Goal: Task Accomplishment & Management: Use online tool/utility

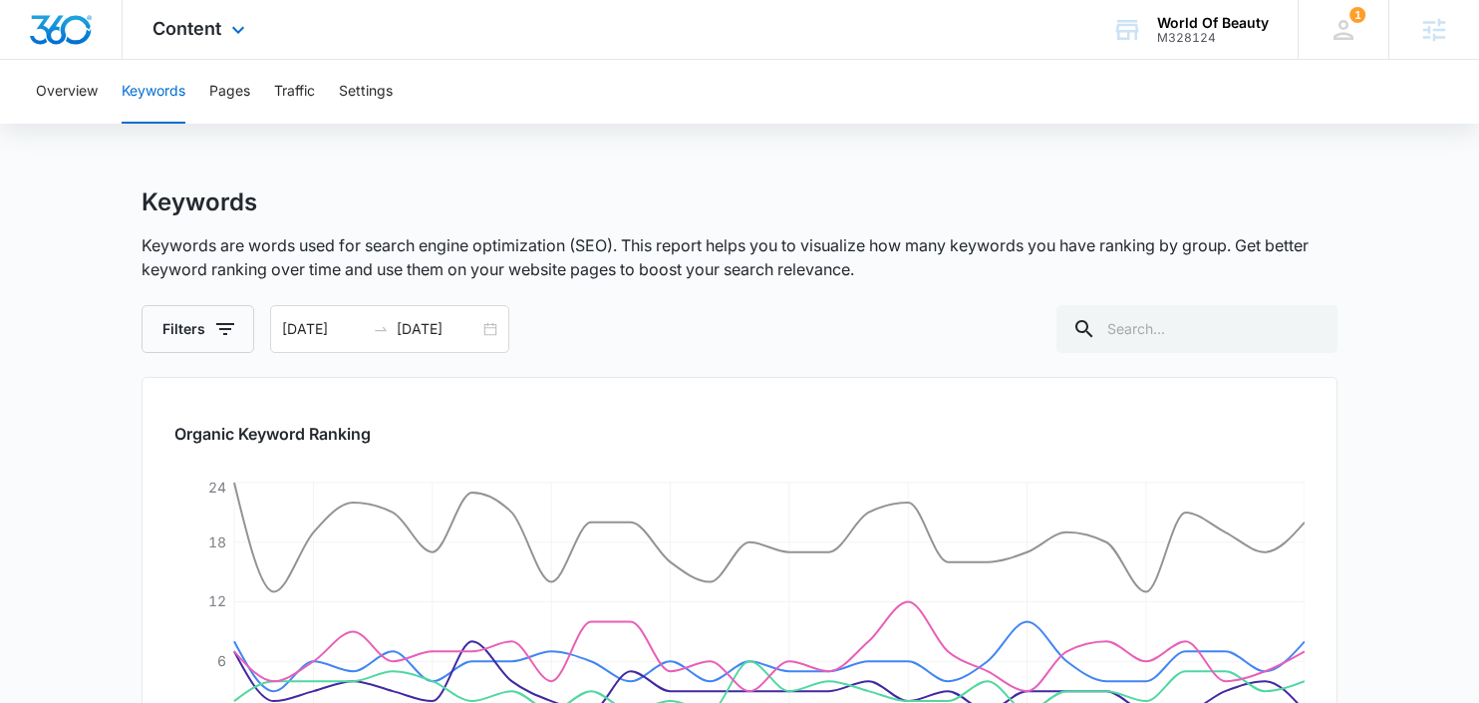
click at [175, 48] on div "Content Apps Reputation Websites Forms CRM Email Social Shop Payments POS Conte…" at bounding box center [201, 29] width 157 height 59
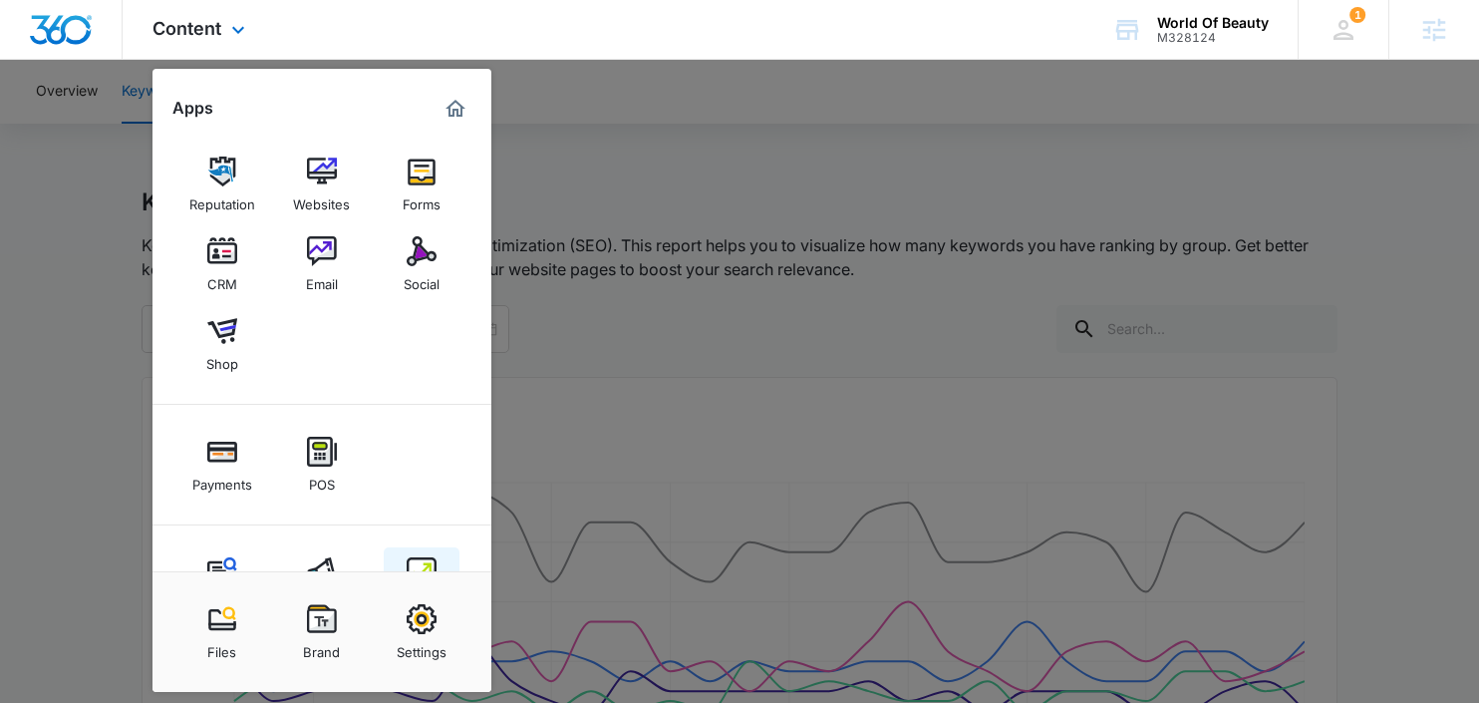
click at [432, 587] on div "Intelligence" at bounding box center [421, 600] width 71 height 26
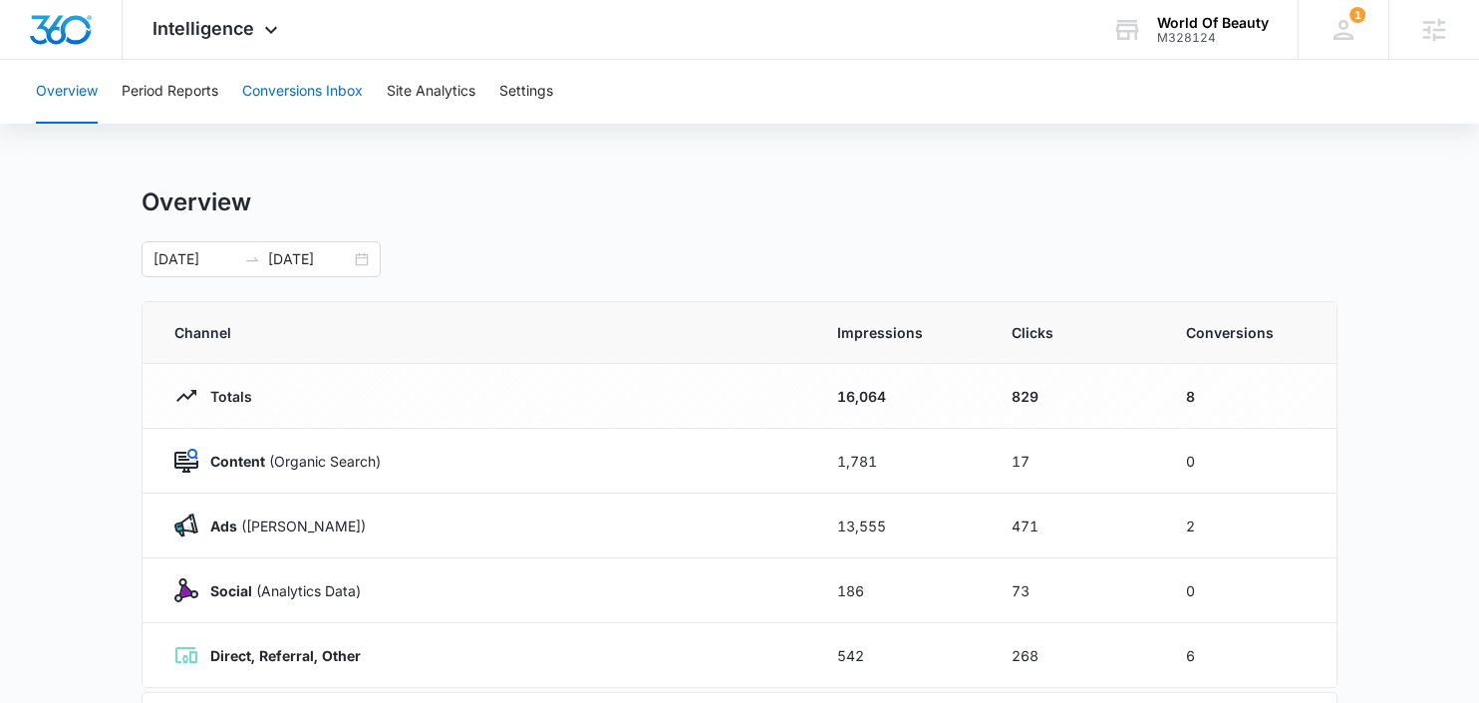
click at [263, 86] on button "Conversions Inbox" at bounding box center [302, 92] width 121 height 64
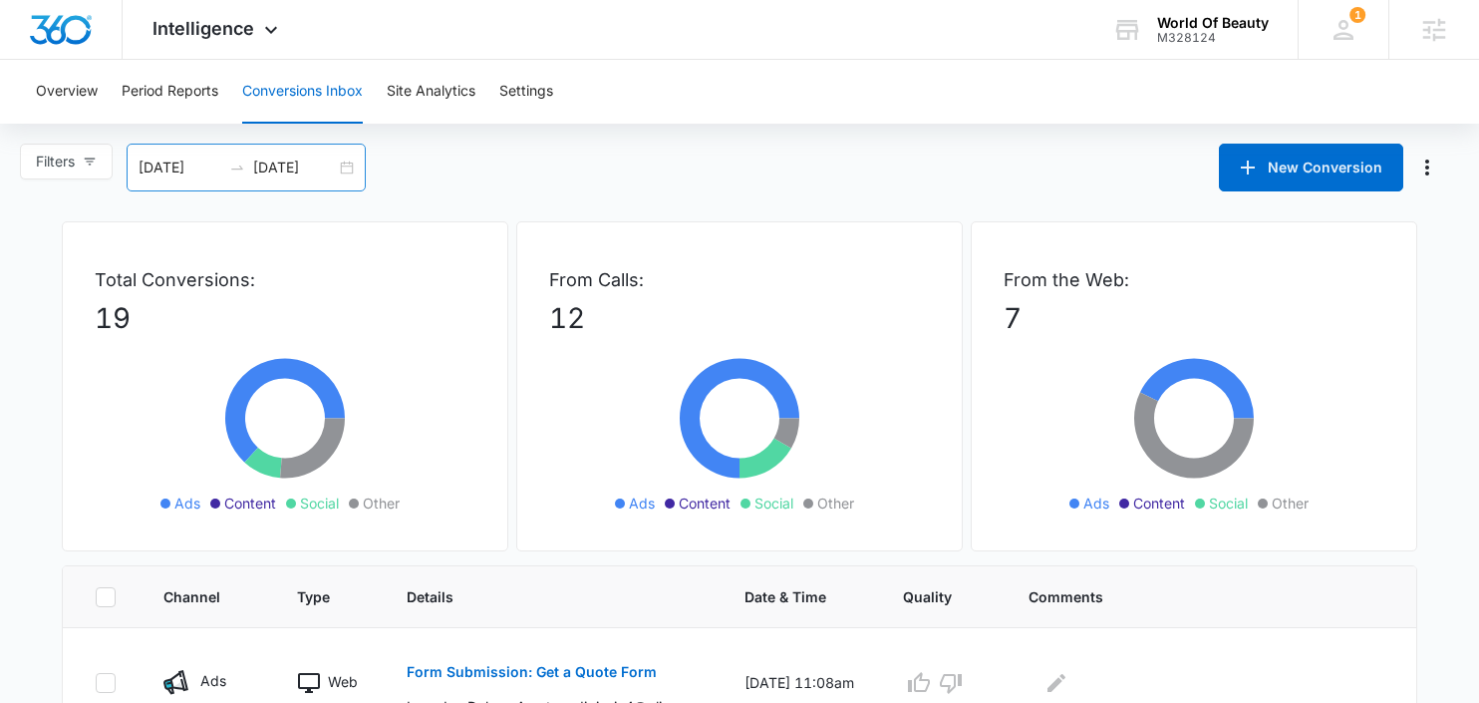
click at [345, 170] on div "[DATE] [DATE]" at bounding box center [246, 168] width 239 height 48
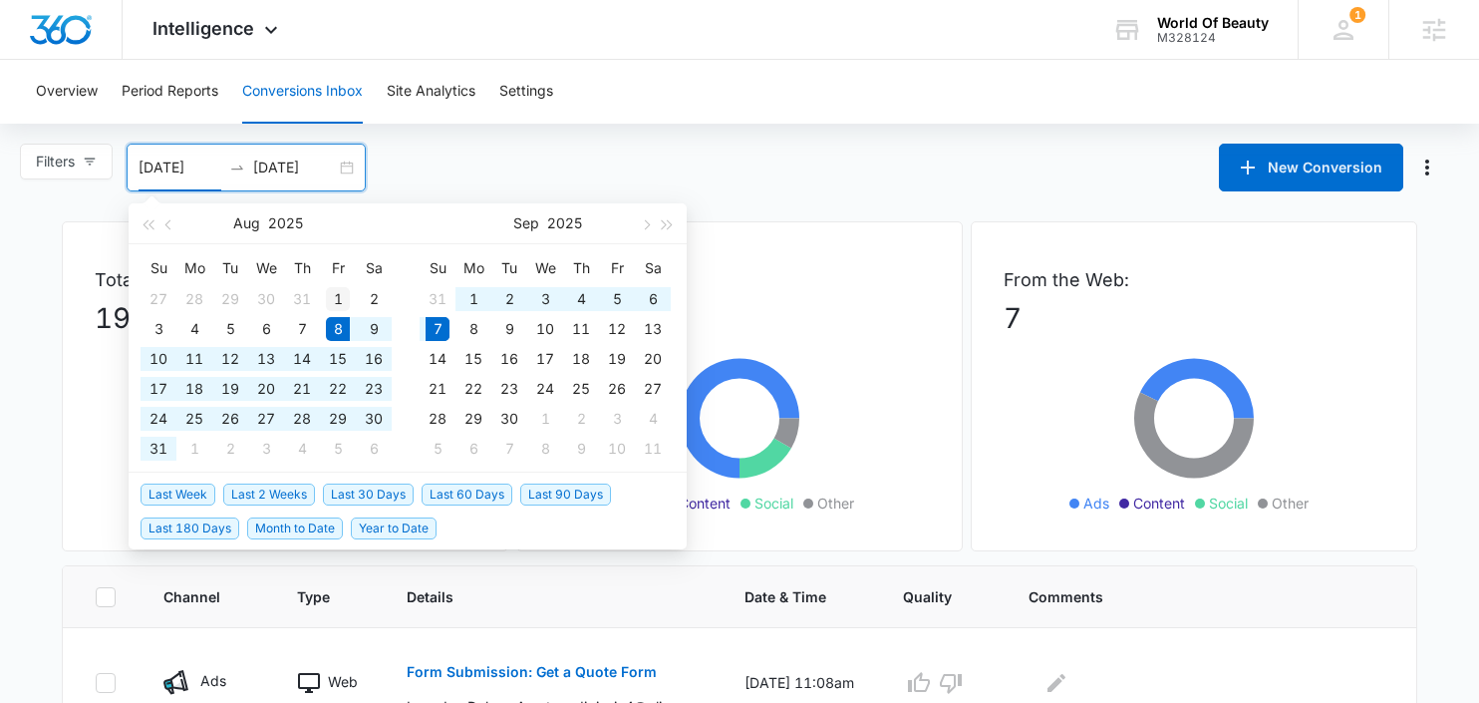
type input "[DATE]"
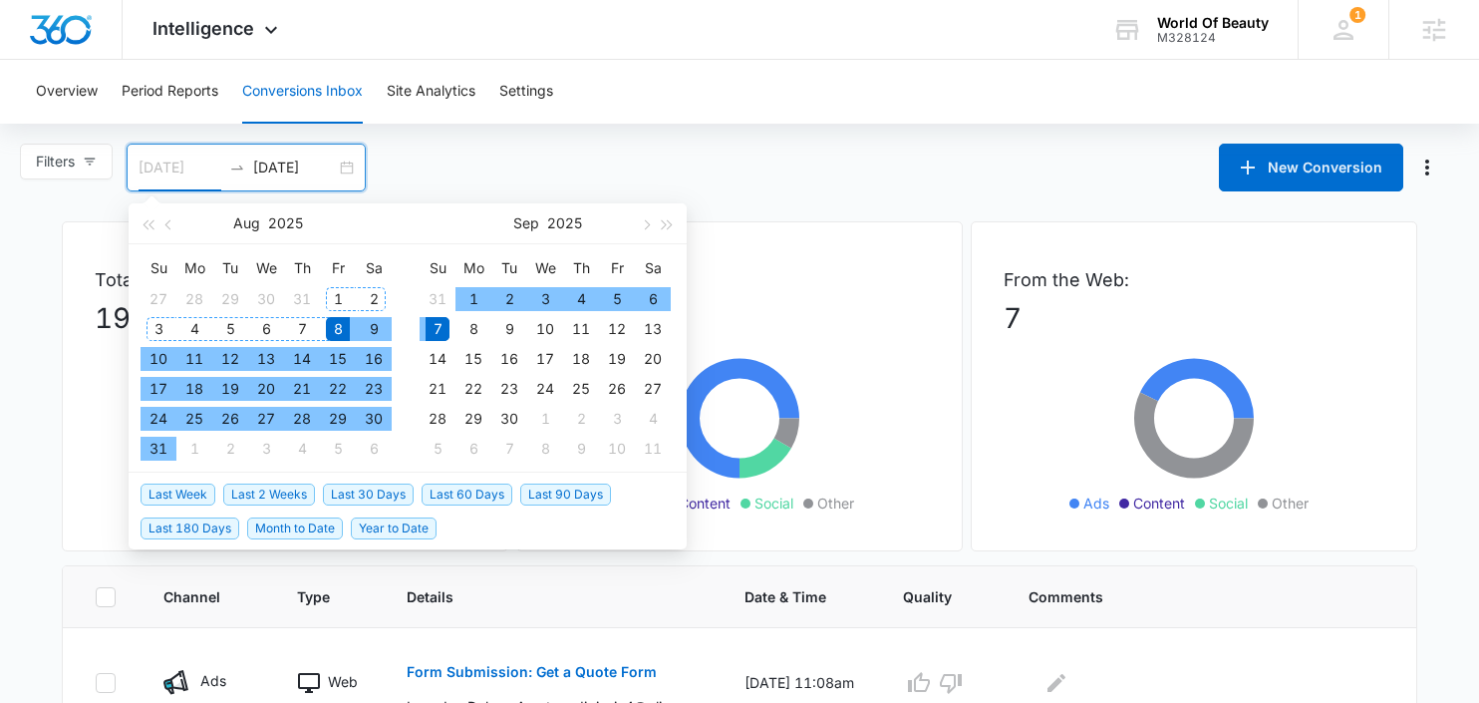
click at [341, 295] on div "1" at bounding box center [338, 299] width 24 height 24
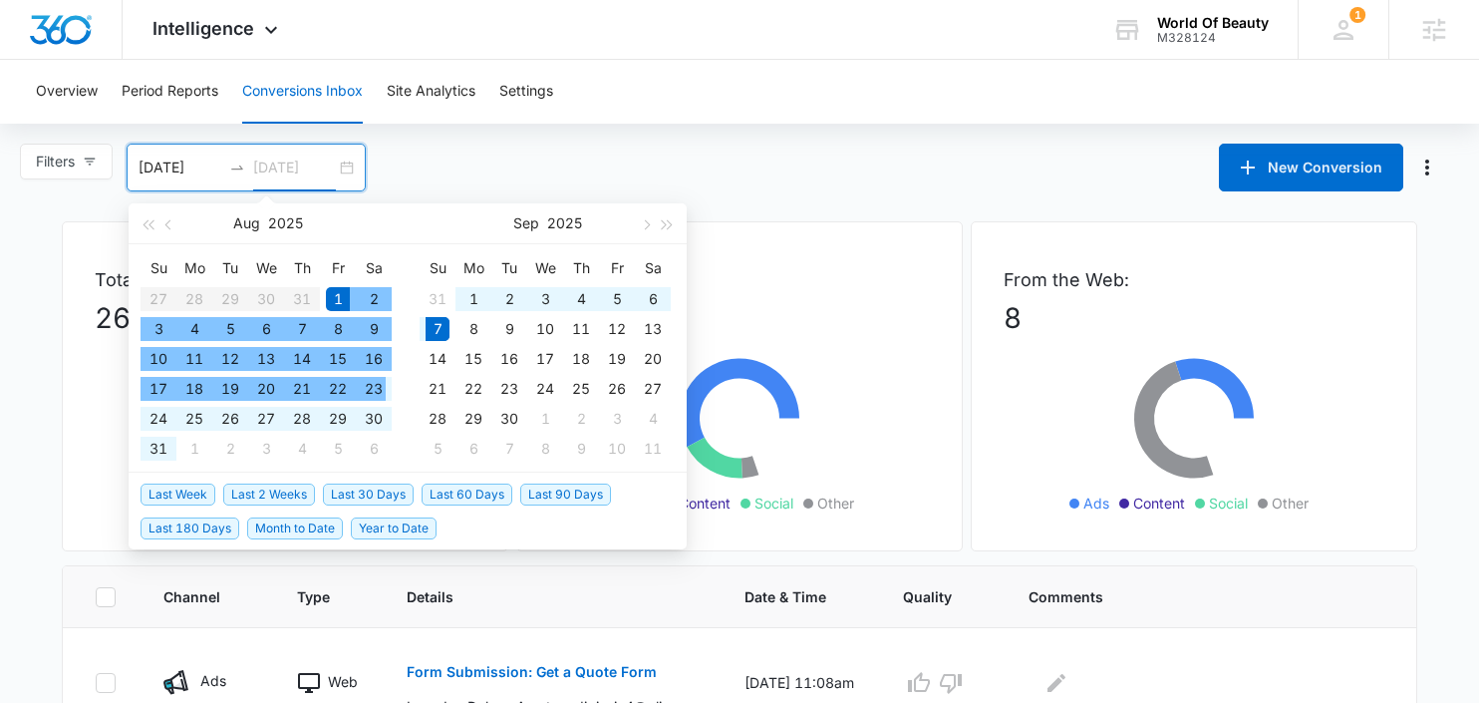
type input "[DATE]"
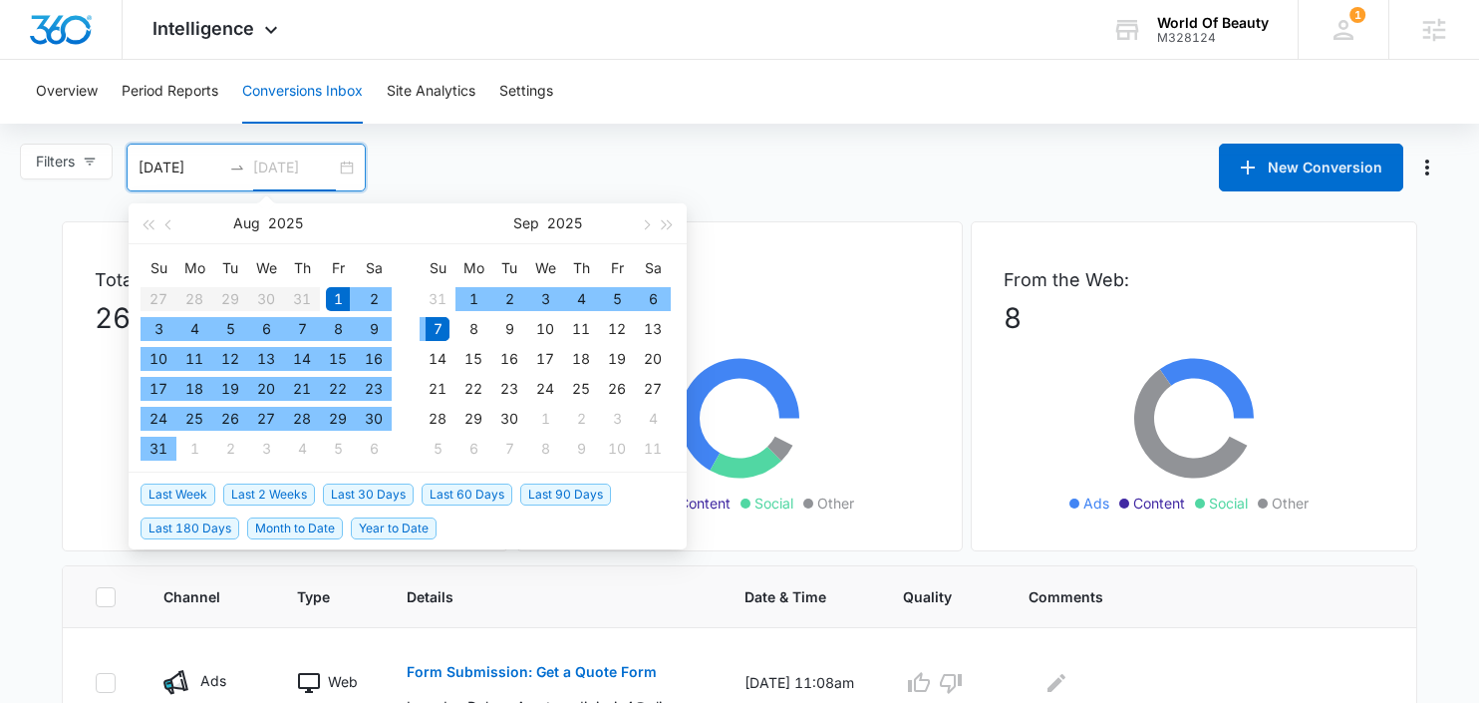
click at [441, 329] on div "7" at bounding box center [438, 329] width 24 height 24
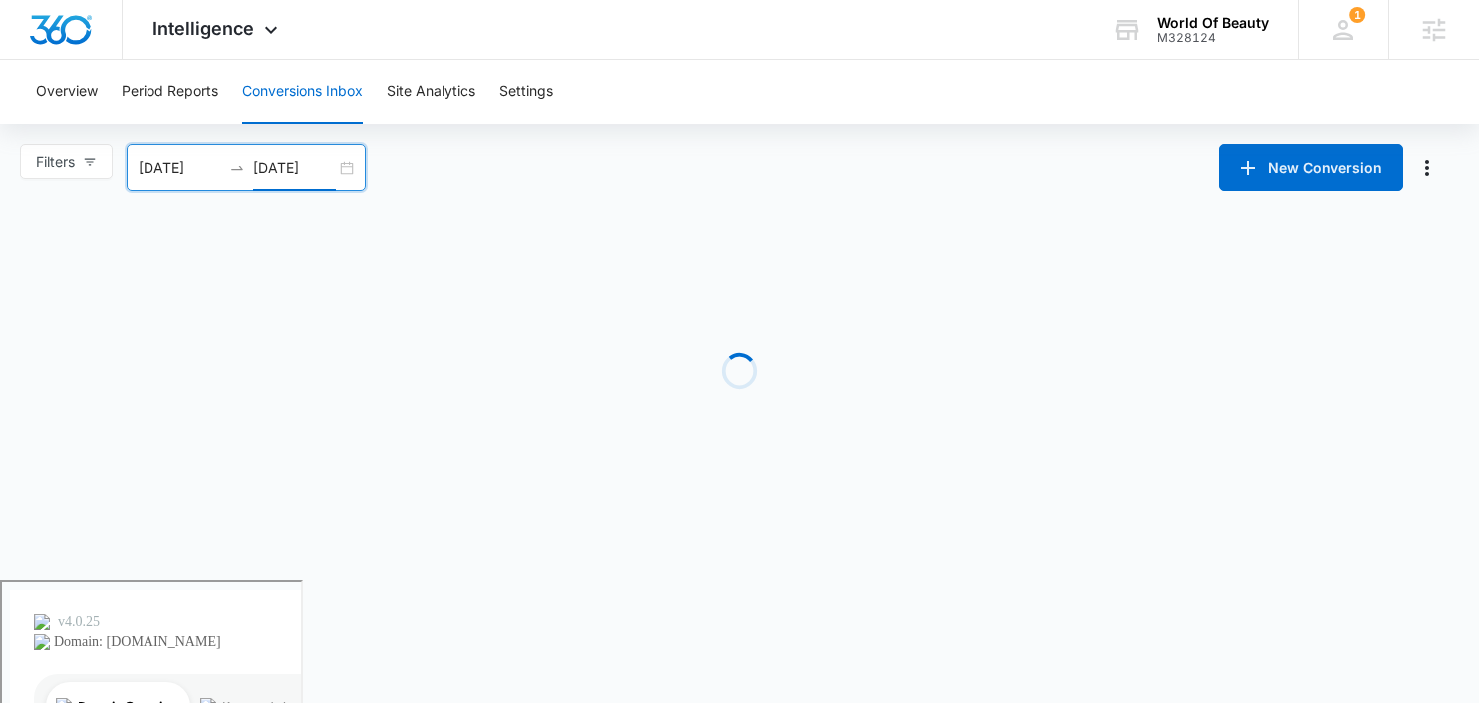
click at [764, 177] on div "Filters [DATE] [DATE] New Conversion [DATE] Su Mo Tu We Th Fr Sa 27 28 29 30 31…" at bounding box center [739, 168] width 1479 height 48
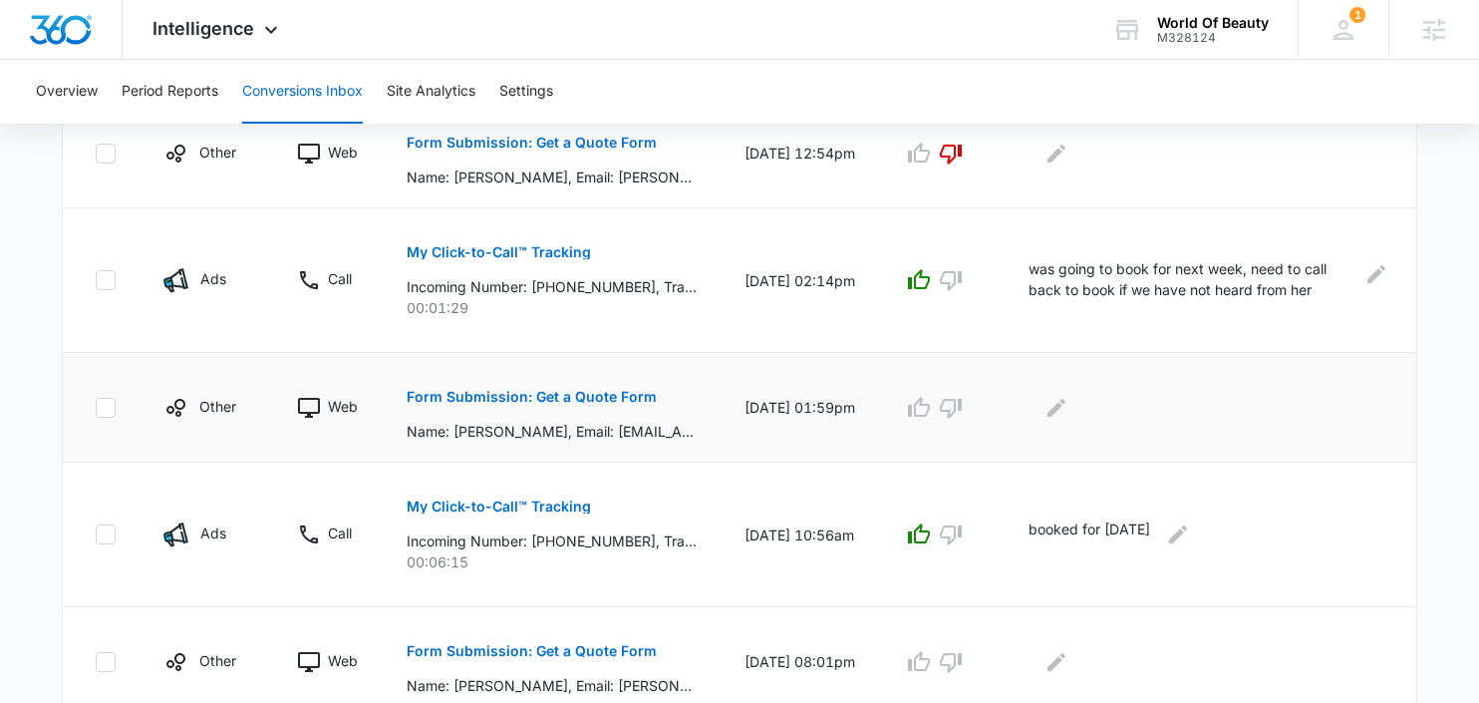
scroll to position [1025, 0]
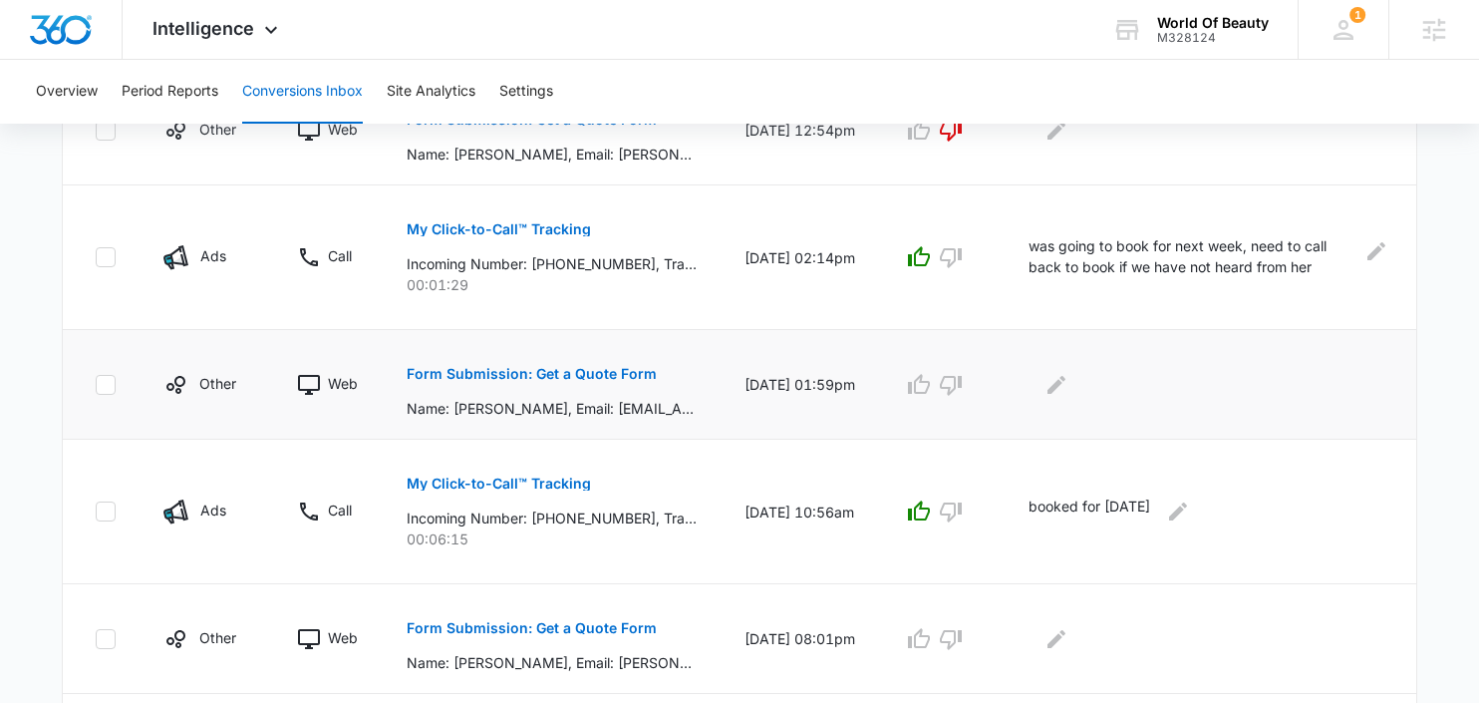
click at [546, 365] on button "Form Submission: Get a Quote Form" at bounding box center [532, 374] width 250 height 48
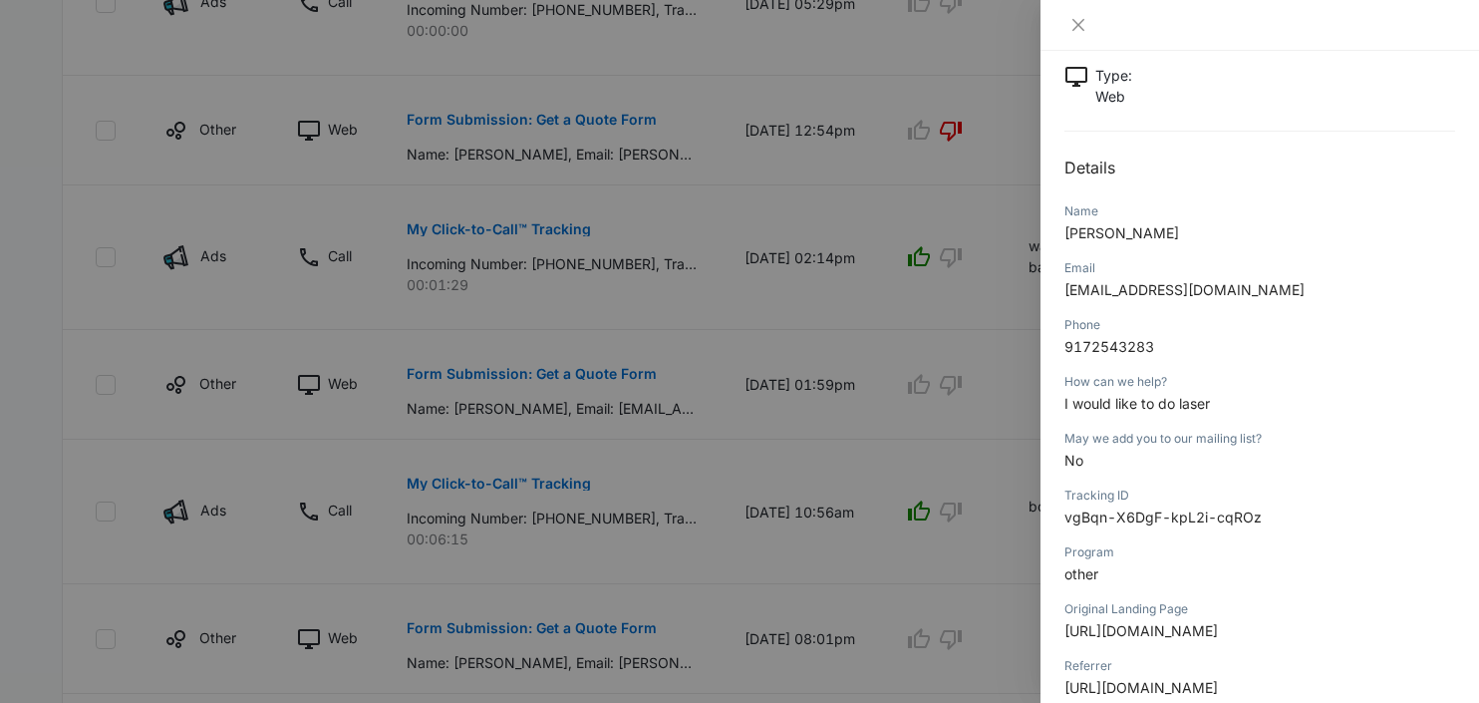
scroll to position [136, 0]
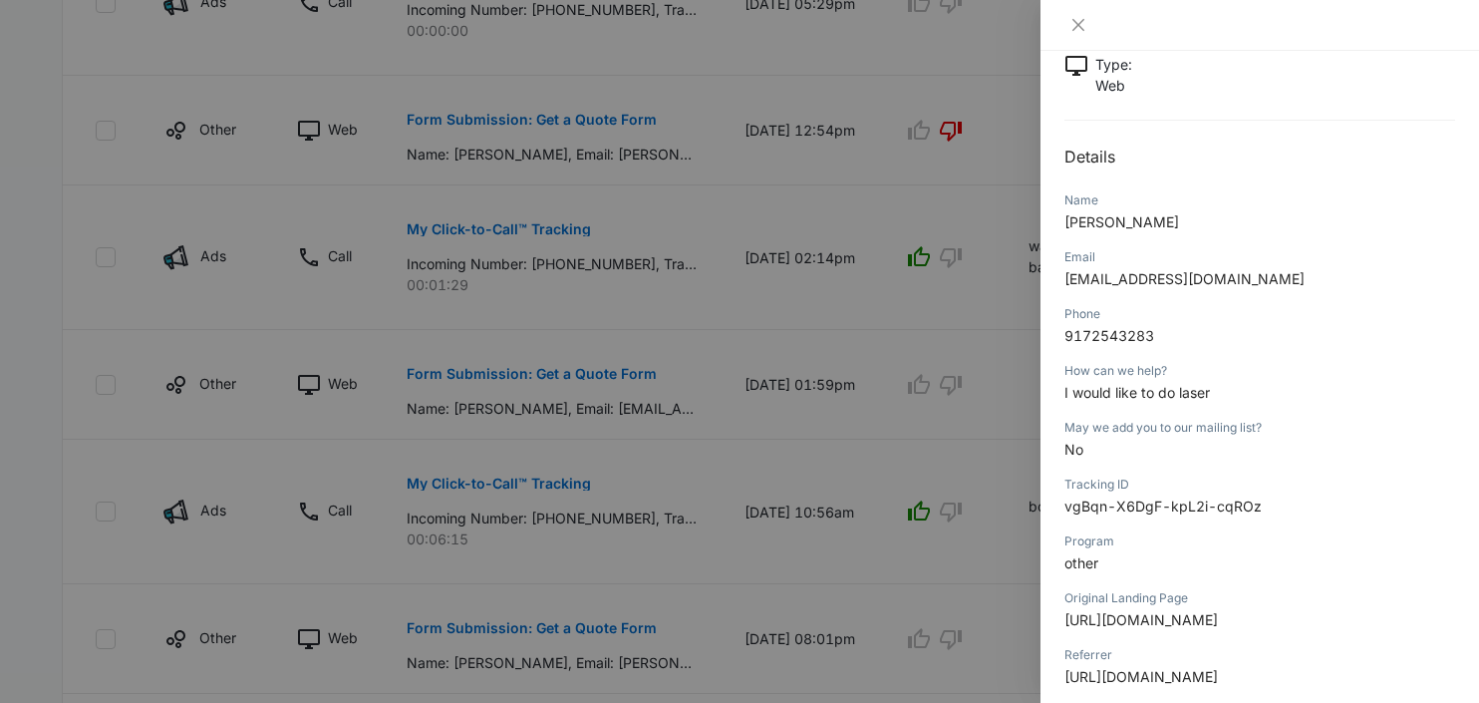
click at [766, 552] on div at bounding box center [739, 351] width 1479 height 703
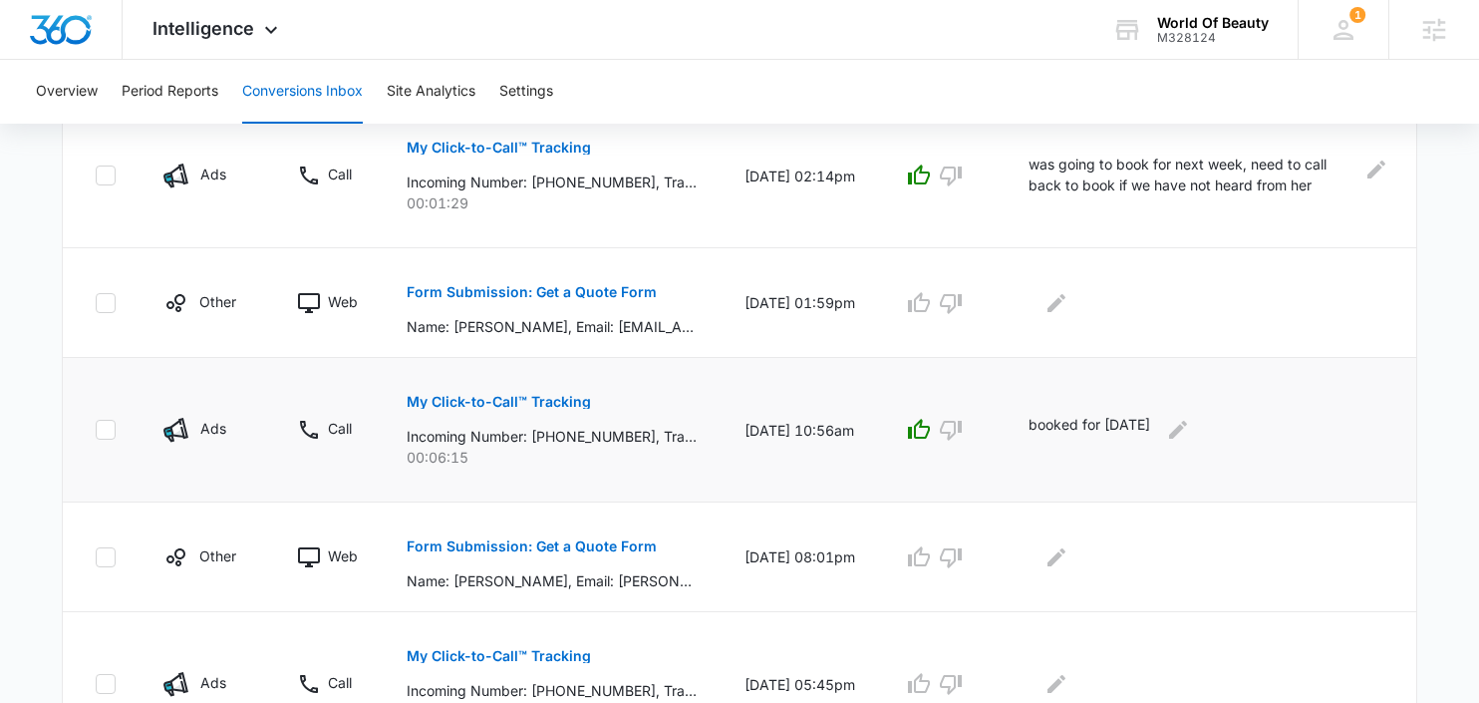
scroll to position [1223, 0]
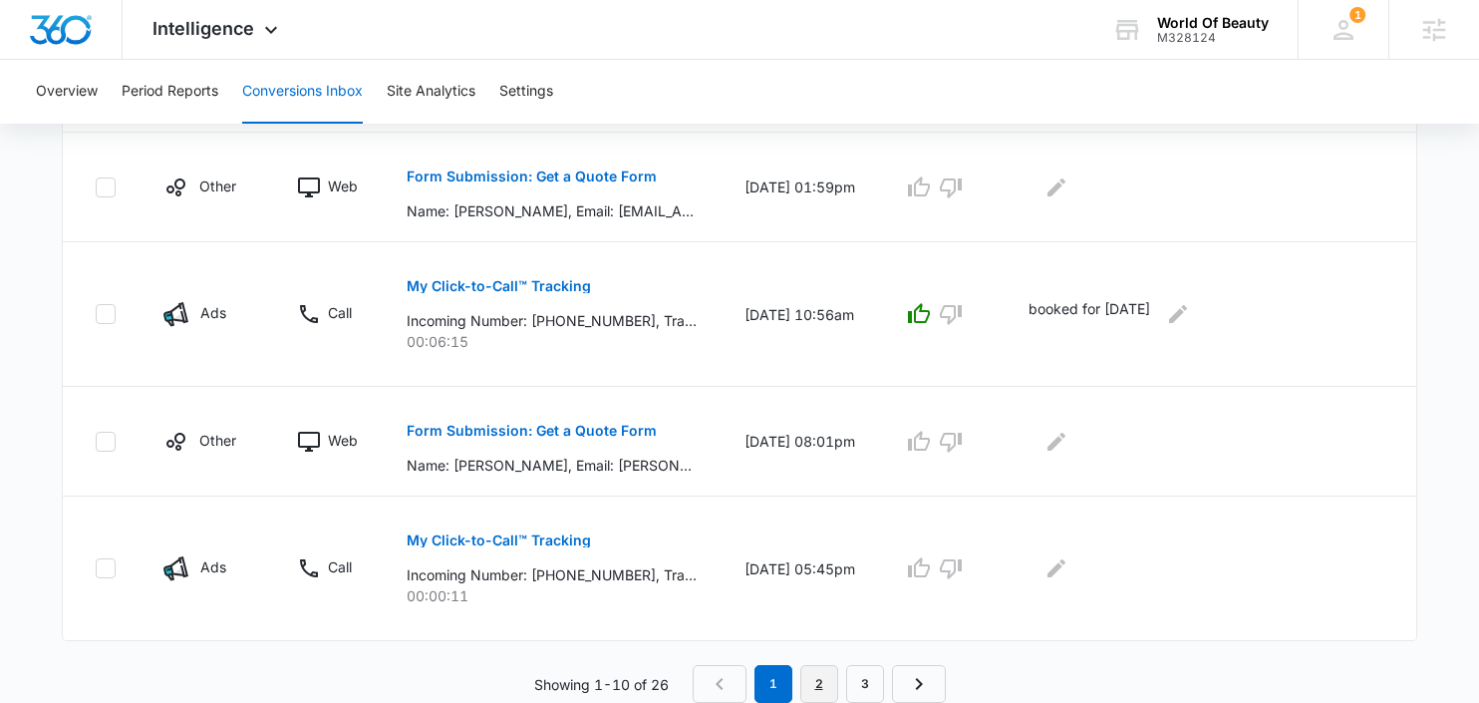
click at [818, 693] on link "2" at bounding box center [819, 684] width 38 height 38
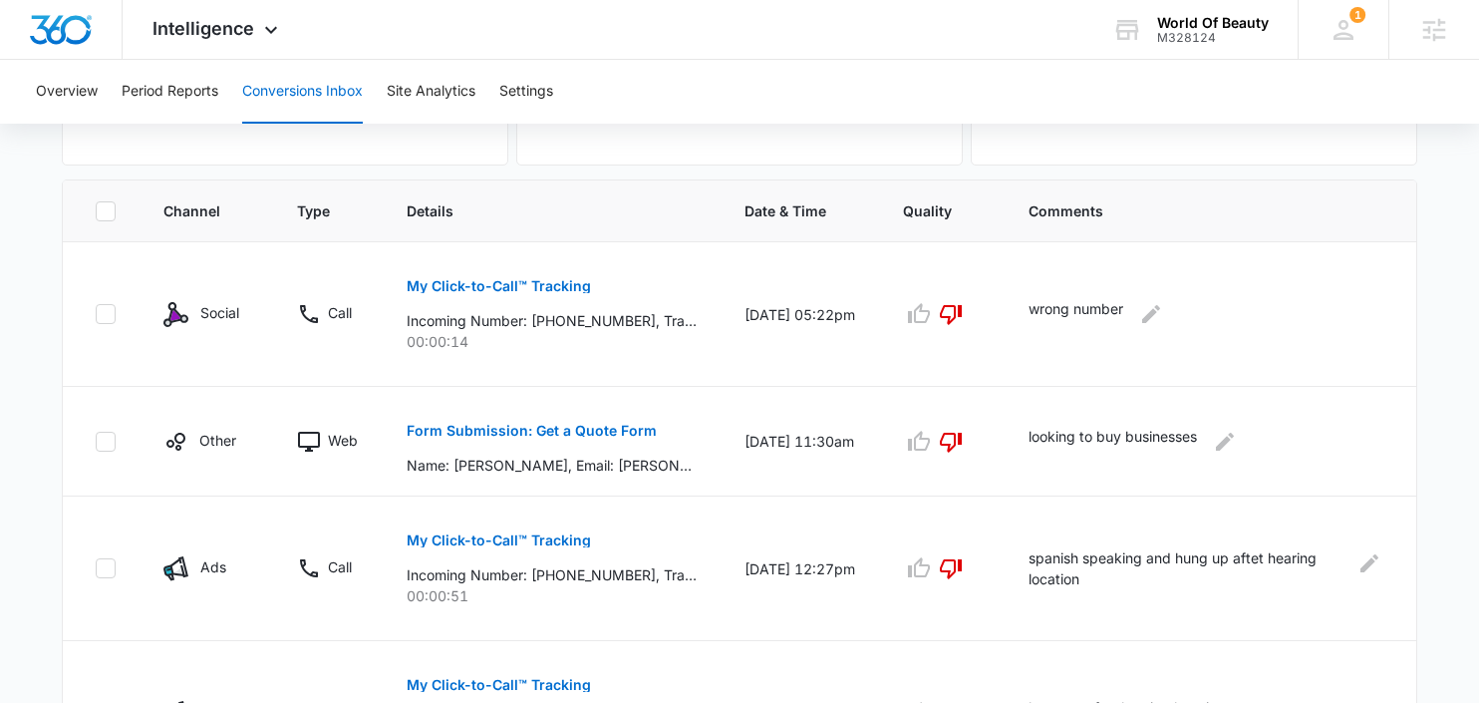
scroll to position [0, 0]
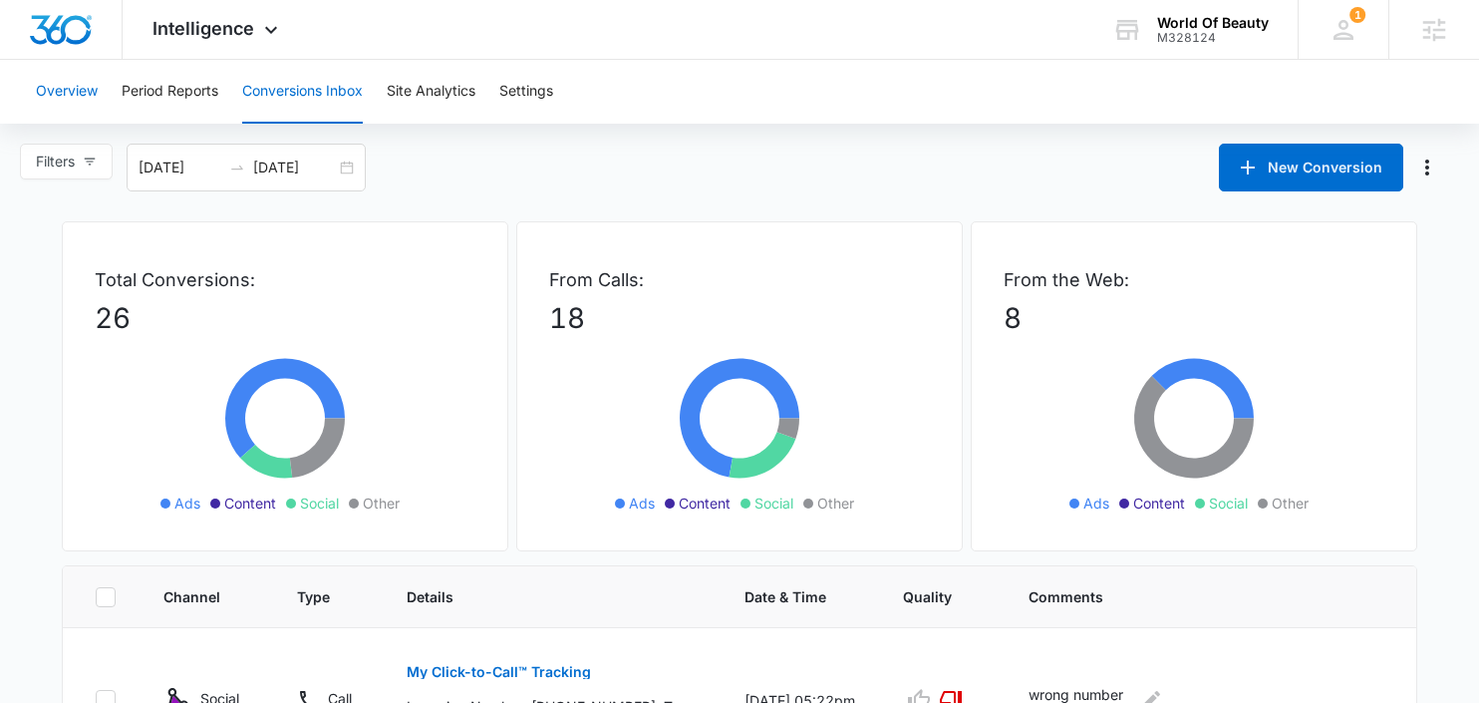
click at [65, 89] on button "Overview" at bounding box center [67, 92] width 62 height 64
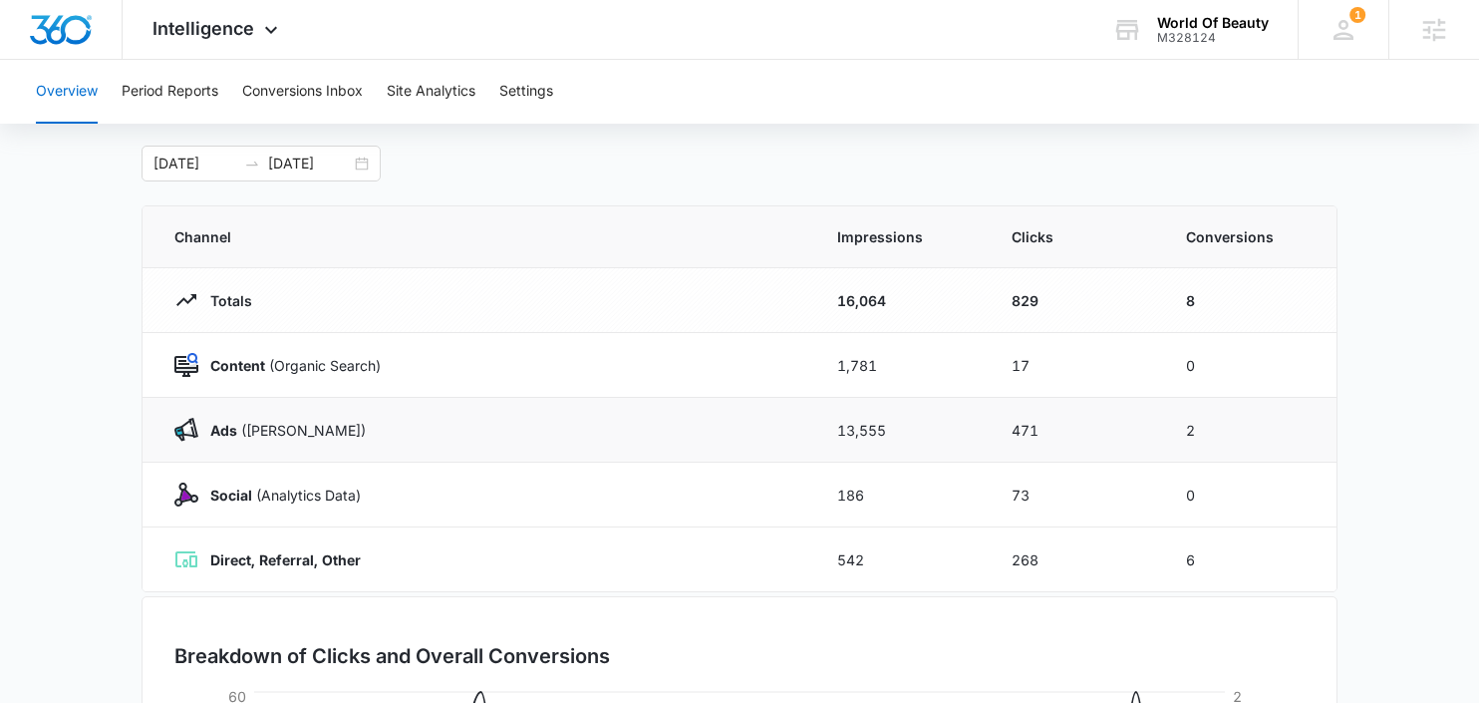
scroll to position [99, 0]
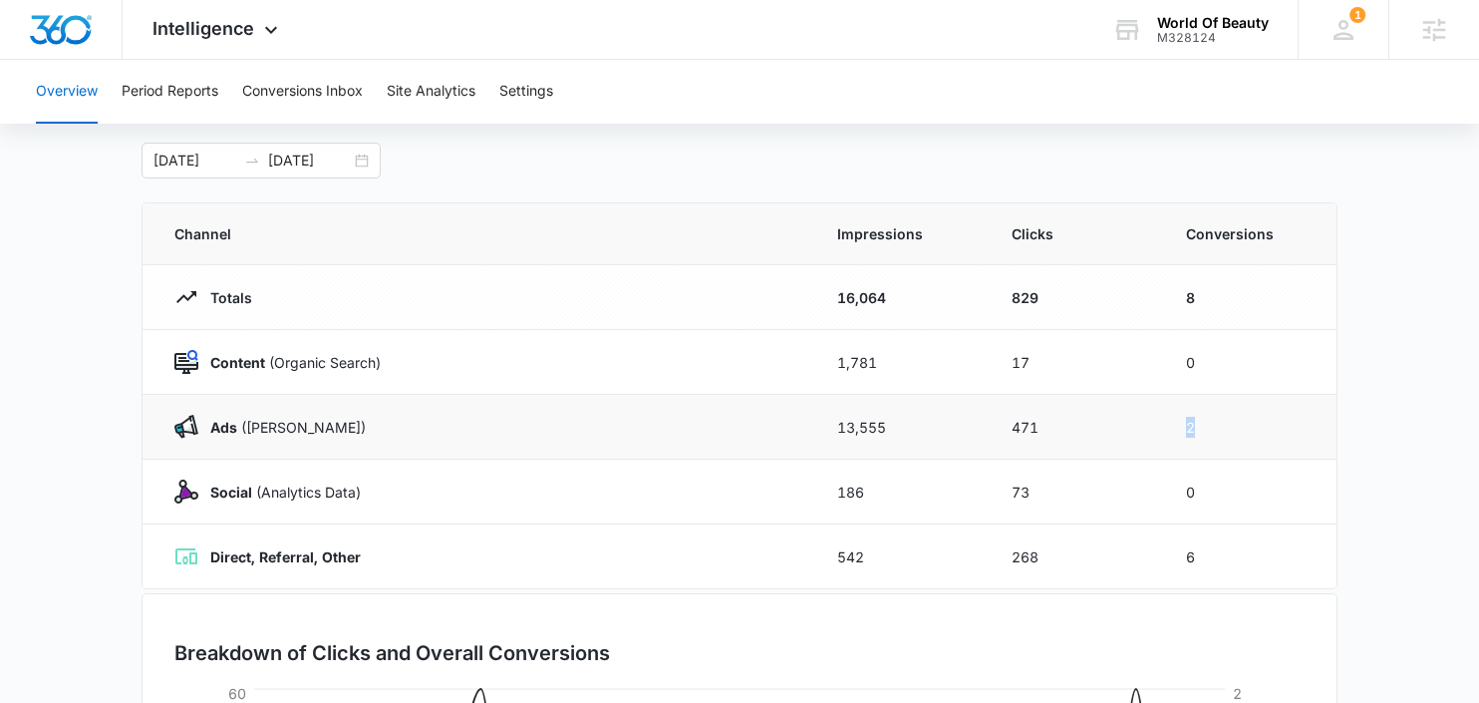
drag, startPoint x: 1208, startPoint y: 421, endPoint x: 1181, endPoint y: 422, distance: 26.9
click at [1181, 422] on td "2" at bounding box center [1249, 427] width 174 height 65
click at [585, 492] on div "Social (Analytics Data)" at bounding box center [481, 491] width 615 height 24
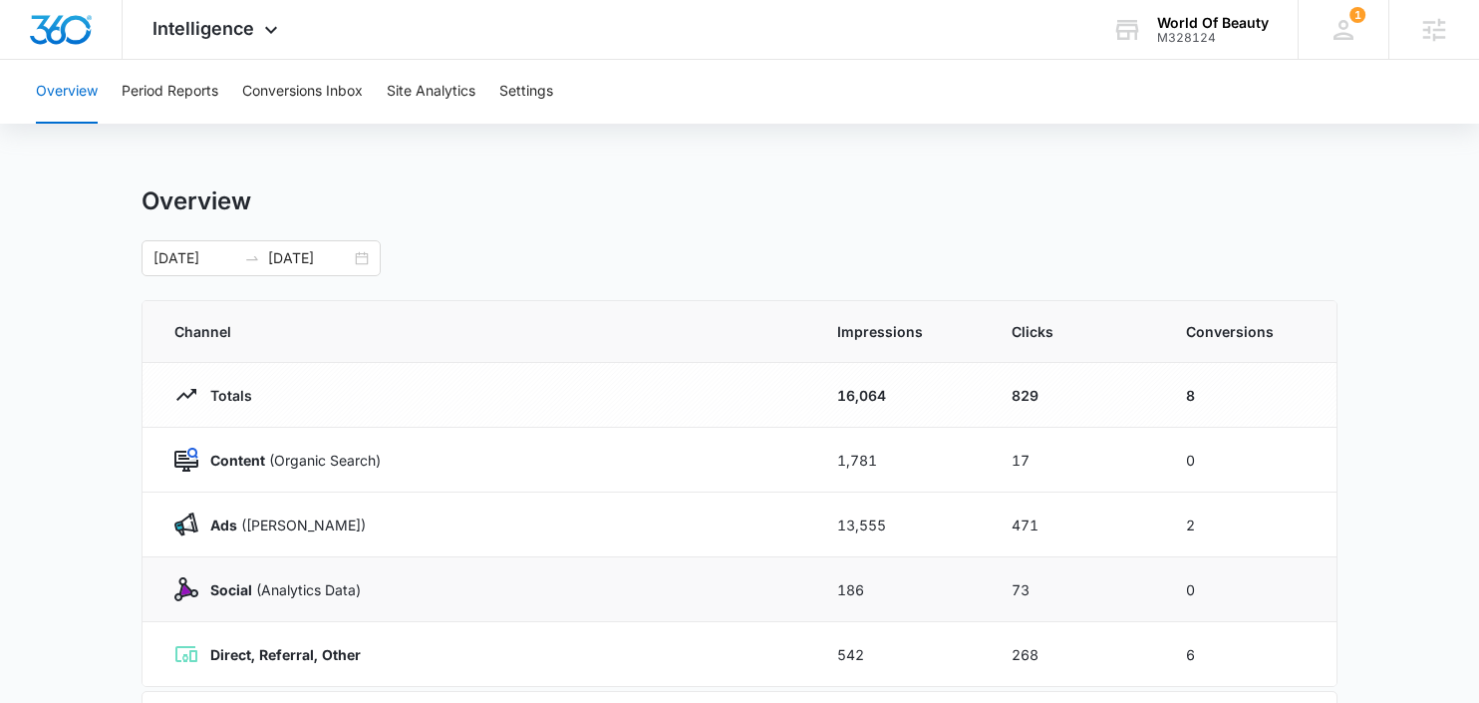
scroll to position [0, 0]
click at [211, 46] on div "Intelligence Apps Reputation Websites Forms CRM Email Social Shop Payments POS …" at bounding box center [218, 29] width 190 height 59
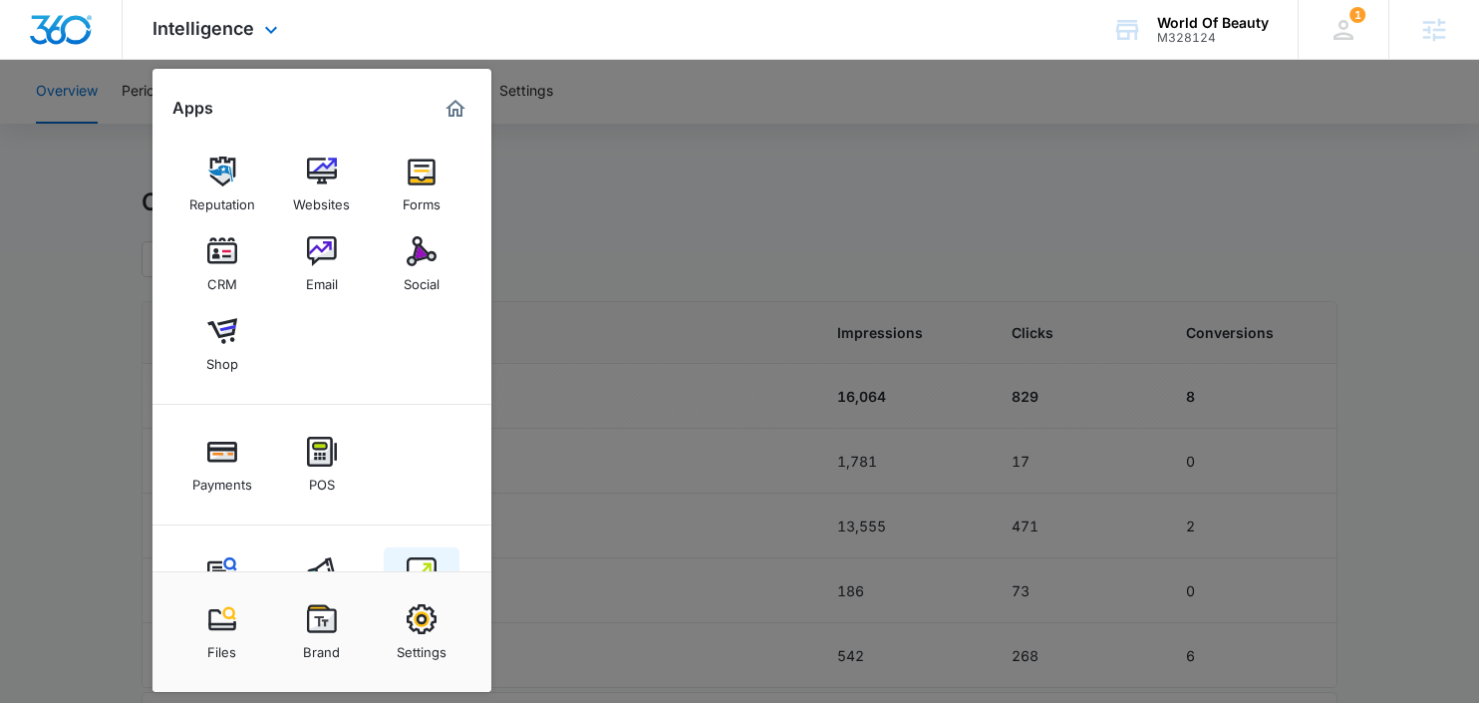
click at [429, 587] on div "Intelligence" at bounding box center [421, 600] width 71 height 26
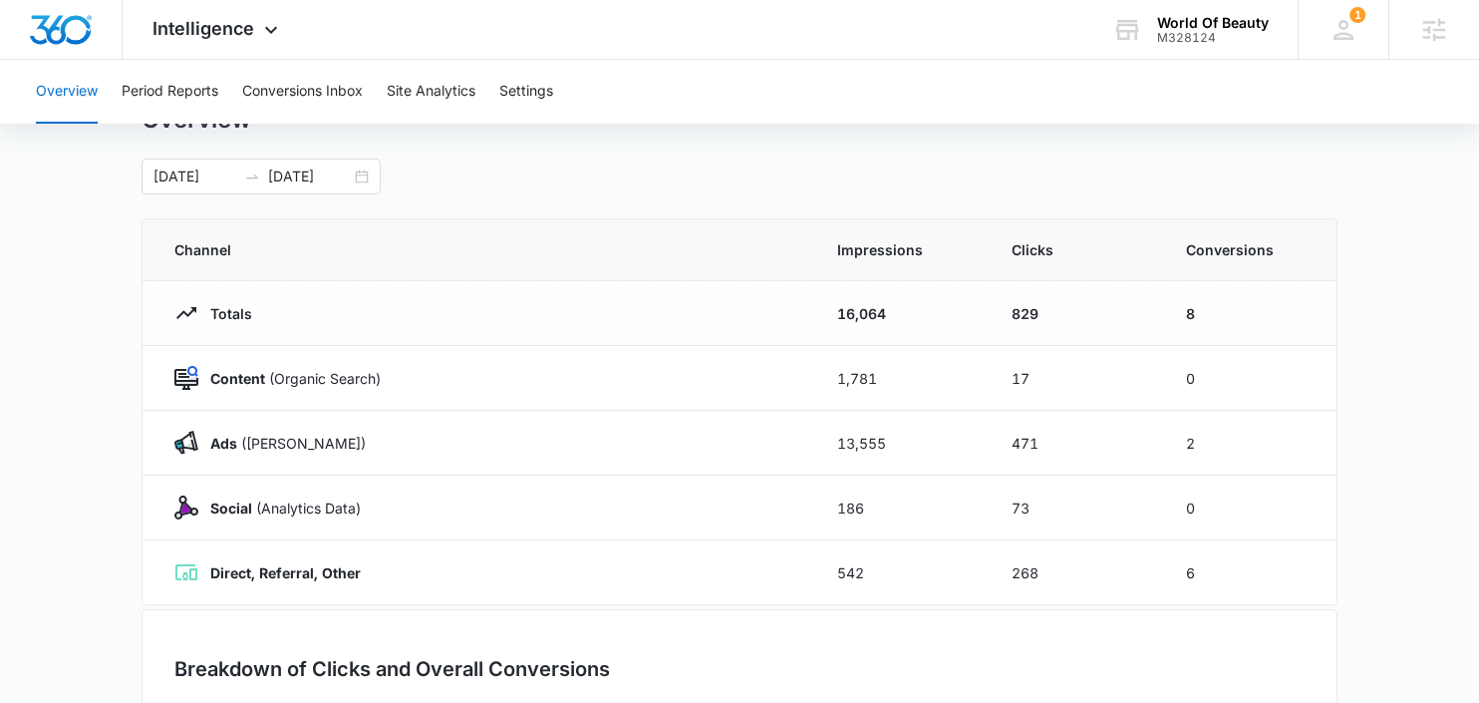
scroll to position [104, 0]
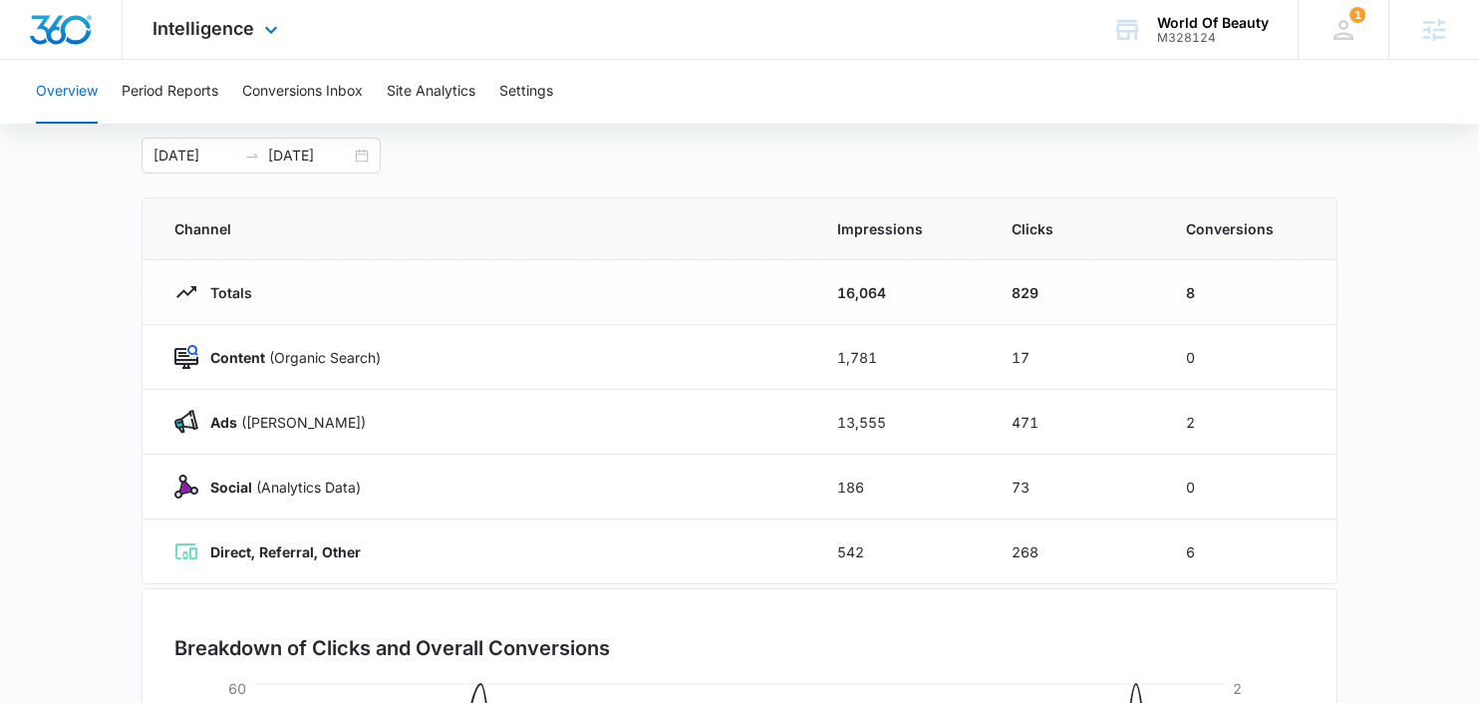
click at [191, 10] on div "Intelligence Apps Reputation Websites Forms CRM Email Social Shop Payments POS …" at bounding box center [218, 29] width 190 height 59
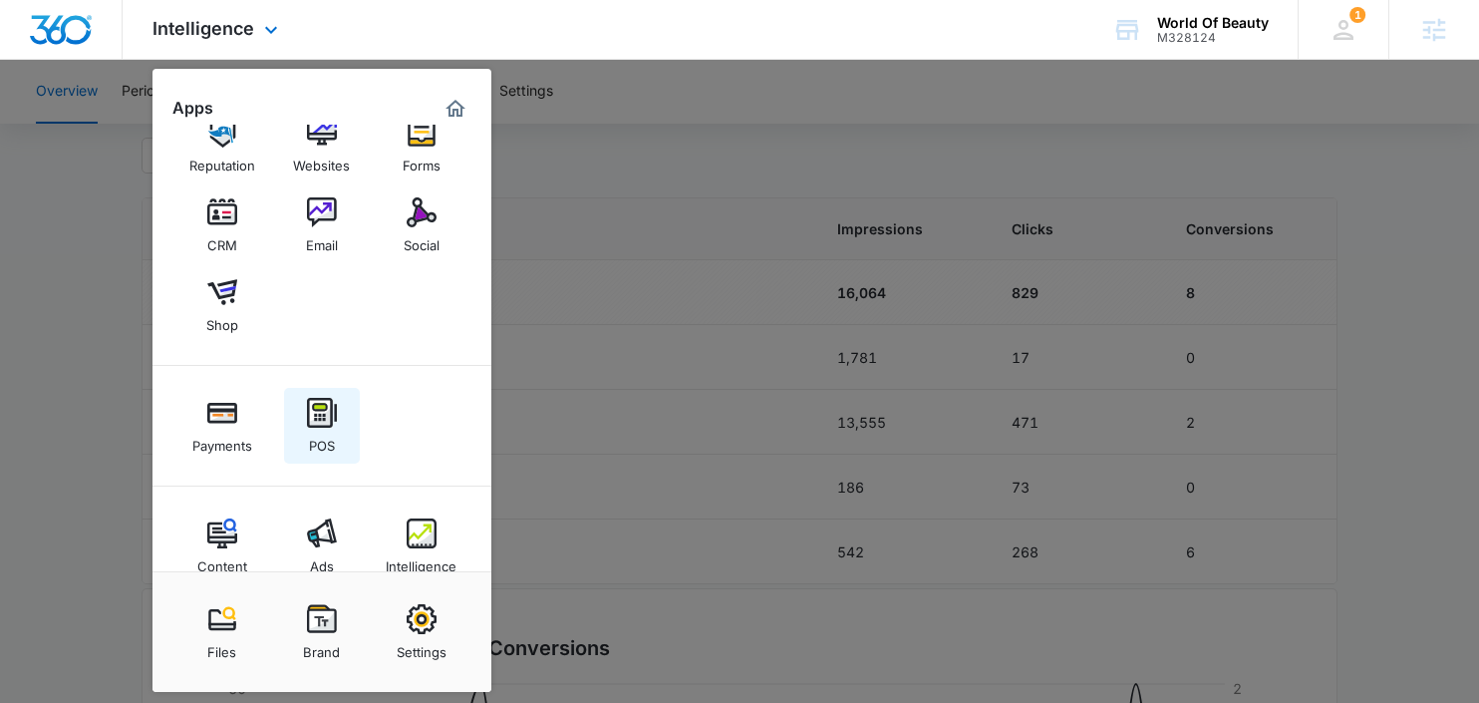
scroll to position [10, 0]
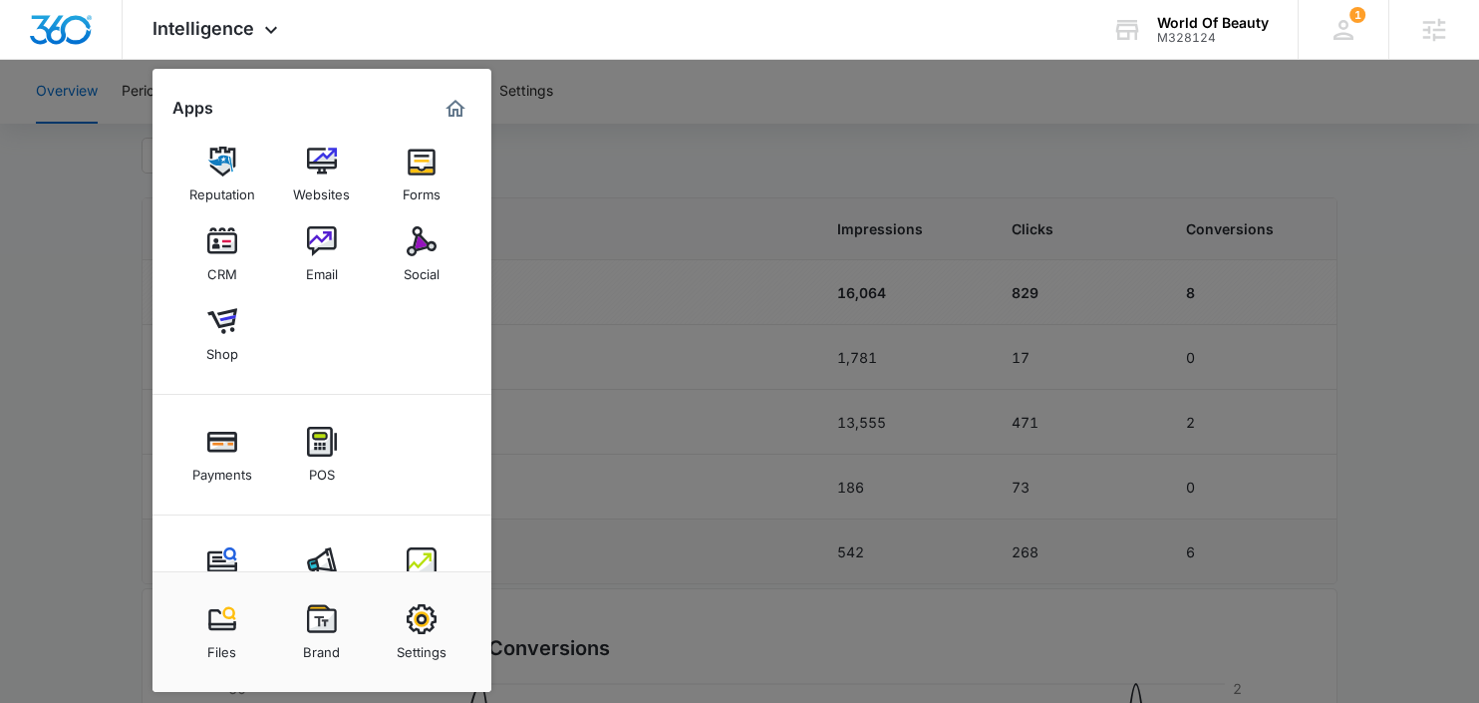
click at [319, 550] on img at bounding box center [322, 562] width 30 height 30
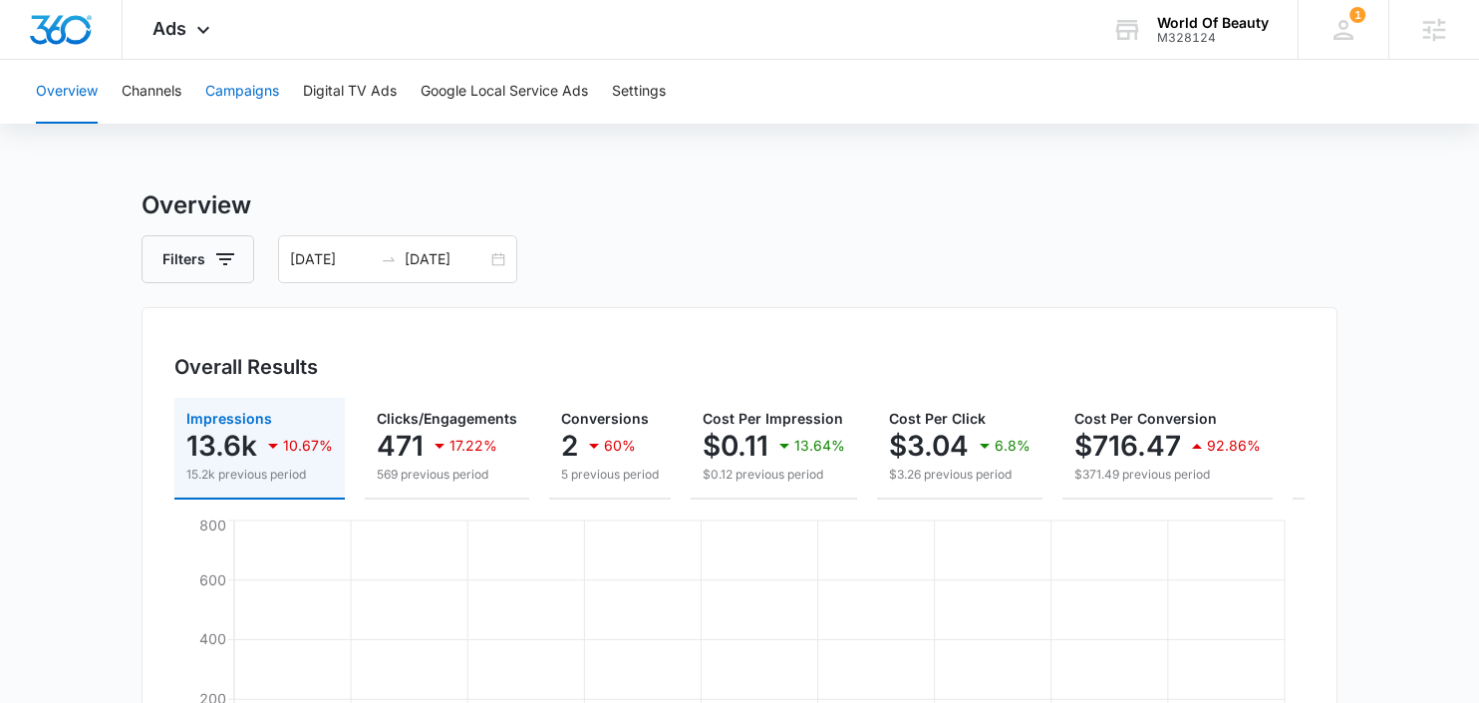
click at [238, 91] on button "Campaigns" at bounding box center [242, 92] width 74 height 64
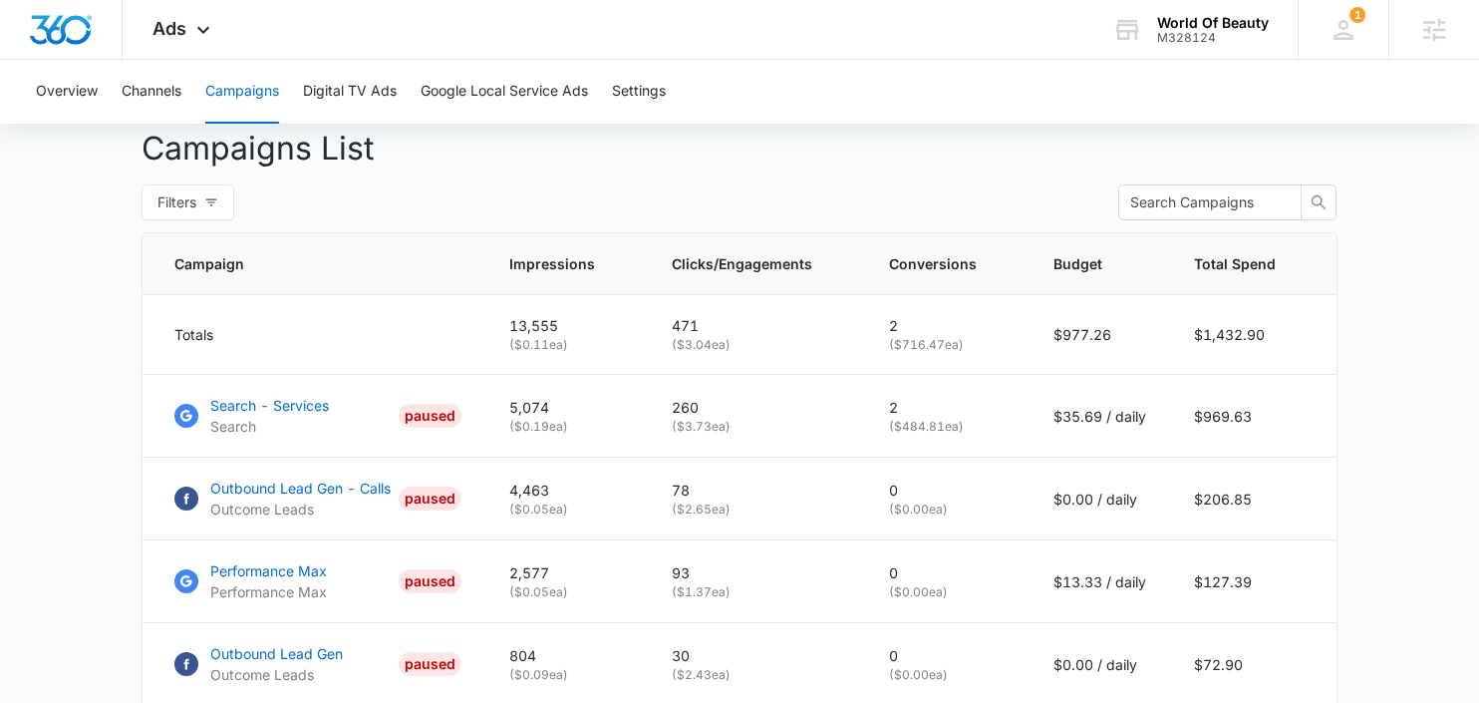
scroll to position [738, 0]
